Goal: Navigation & Orientation: Go to known website

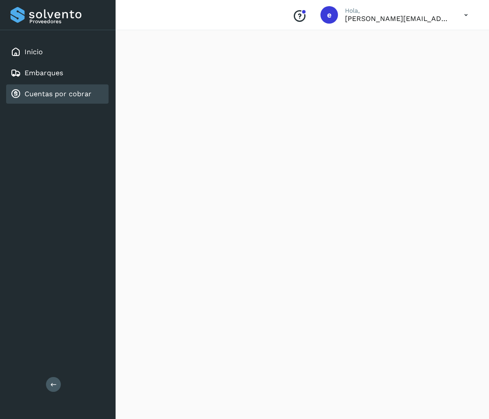
click at [74, 95] on link "Cuentas por cobrar" at bounding box center [57, 94] width 67 height 8
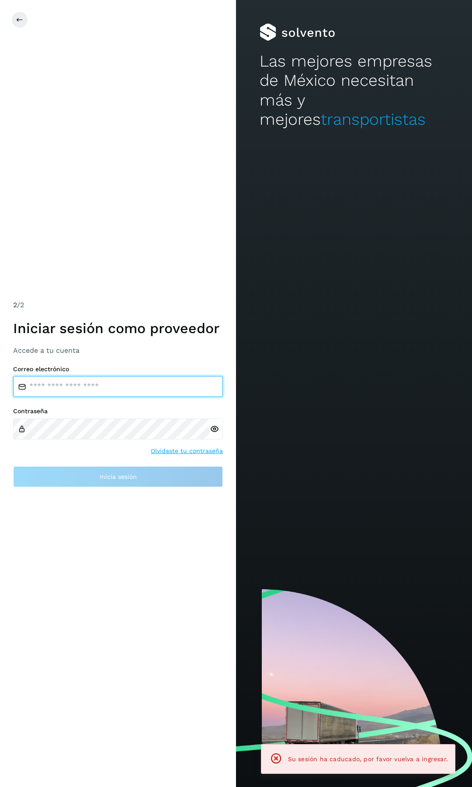
click at [144, 380] on input "email" at bounding box center [118, 386] width 210 height 21
drag, startPoint x: 137, startPoint y: 395, endPoint x: 140, endPoint y: 391, distance: 5.6
click at [137, 395] on input "email" at bounding box center [118, 386] width 210 height 21
click at [140, 390] on input "email" at bounding box center [118, 386] width 210 height 21
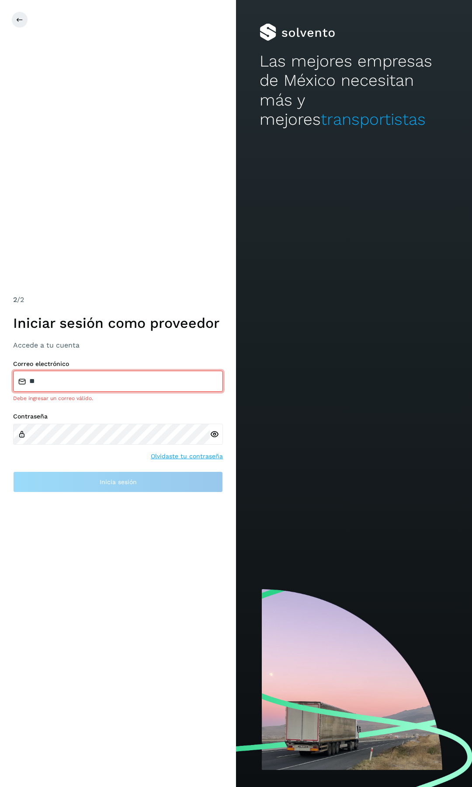
type input "**********"
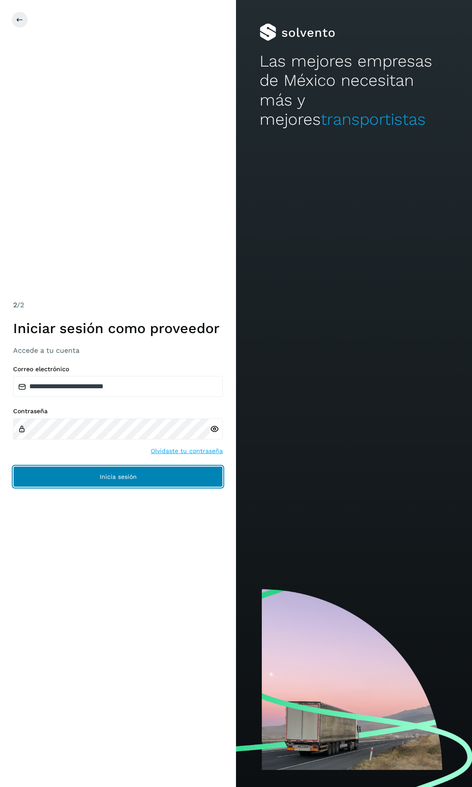
click at [166, 469] on button "Inicia sesión" at bounding box center [118, 476] width 210 height 21
